Goal: Communication & Community: Answer question/provide support

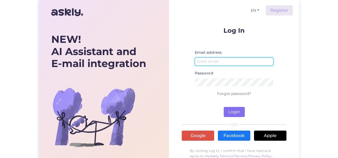
type input "[EMAIL_ADDRESS][DOMAIN_NAME]"
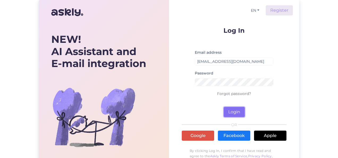
click at [231, 111] on button "Login" at bounding box center [234, 112] width 21 height 10
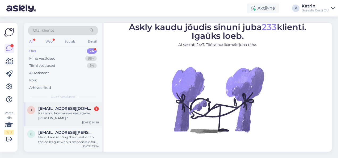
click at [61, 110] on span "[EMAIL_ADDRESS][DOMAIN_NAME]" at bounding box center [65, 108] width 55 height 5
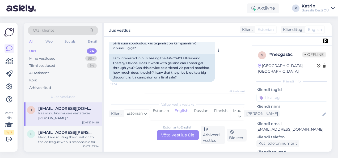
scroll to position [159, 0]
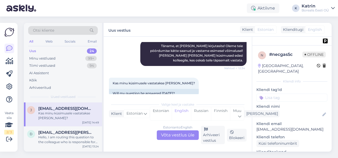
click at [189, 134] on div "Estonian to English Võta vestlus üle" at bounding box center [178, 135] width 42 height 10
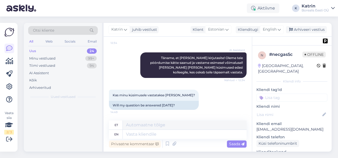
scroll to position [142, 0]
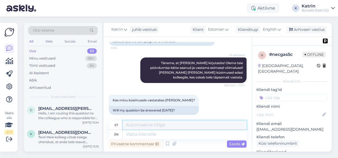
click at [165, 124] on textarea at bounding box center [185, 124] width 124 height 9
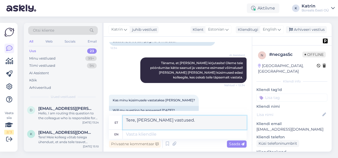
scroll to position [147, 0]
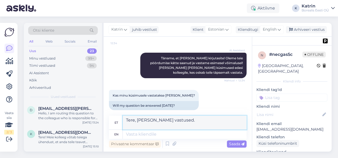
click at [140, 121] on textarea "Tere, [PERSON_NAME] vastused." at bounding box center [185, 123] width 124 height 14
click at [163, 126] on textarea "Tere, [PERSON_NAME] kohe vastused." at bounding box center [185, 123] width 124 height 14
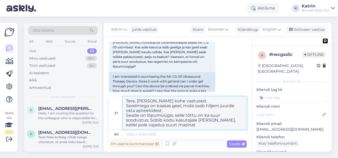
scroll to position [80, 0]
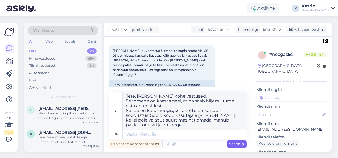
click at [229, 145] on span "Saada" at bounding box center [236, 143] width 15 height 5
click at [231, 144] on span "Saada" at bounding box center [236, 143] width 15 height 5
click at [231, 143] on span "Saada" at bounding box center [236, 143] width 15 height 5
click at [230, 143] on span "Saada" at bounding box center [236, 143] width 15 height 5
click at [238, 121] on textarea "Tere, [PERSON_NAME] kohe vastused. Seadmega on kaasas geel, mida saab hiljem ju…" at bounding box center [185, 111] width 124 height 38
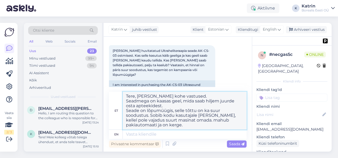
click at [238, 121] on textarea "Tere, [PERSON_NAME] kohe vastused. Seadmega on kaasas geel, mida saab hiljem ju…" at bounding box center [185, 111] width 124 height 38
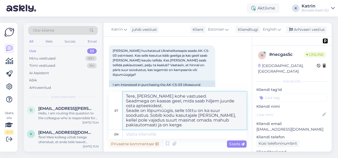
click at [238, 121] on textarea "Tere, [PERSON_NAME] kohe vastused. Seadmega on kaasas geel, mida saab hiljem ju…" at bounding box center [185, 111] width 124 height 38
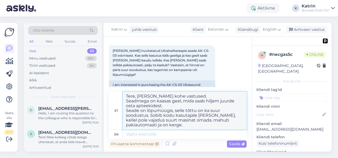
click at [238, 121] on textarea "Tere, [PERSON_NAME] kohe vastused. Seadmega on kaasas geel, mida saab hiljem ju…" at bounding box center [185, 111] width 124 height 38
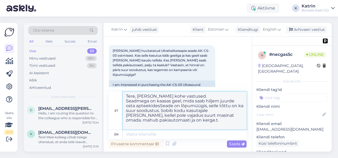
click at [197, 108] on textarea "Tere, [PERSON_NAME] kohe vastused. Seadmega on kaasas geel, mida saab hiljem ju…" at bounding box center [185, 111] width 124 height 38
click at [159, 106] on textarea "Tere, [PERSON_NAME] kohe vastused. Seadmega on kaasas geel, mida saab hiljem ju…" at bounding box center [185, 111] width 124 height 38
click at [191, 122] on textarea "Tere, [PERSON_NAME] kohe vastused. Seadmega on kaasas geel, mida saab hiljem ju…" at bounding box center [185, 111] width 124 height 38
drag, startPoint x: 188, startPoint y: 122, endPoint x: 126, endPoint y: 97, distance: 67.1
click at [126, 97] on textarea "Tere, [PERSON_NAME] kohe vastused. Seadmega on kaasas geel, mida saab hiljem ju…" at bounding box center [185, 111] width 124 height 38
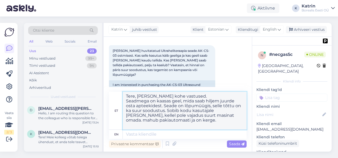
type textarea "Tere, [PERSON_NAME] kohe vastused. Seadmega on kaasas geel, mida saab hiljem ju…"
click at [141, 132] on textarea at bounding box center [185, 134] width 124 height 9
paste textarea "Tere, [PERSON_NAME] kohe vastused. Seadmega on kaasas geel, mida saab hiljem ju…"
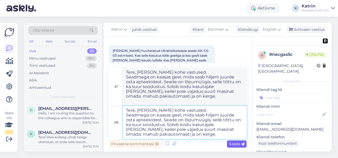
type textarea "Tere, [PERSON_NAME] kohe vastused. Seadmega on kaasas geel, mida saab hiljem ju…"
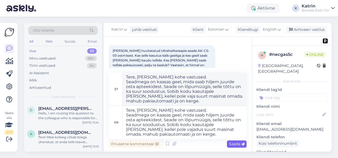
click at [231, 142] on span "Saada" at bounding box center [236, 143] width 15 height 5
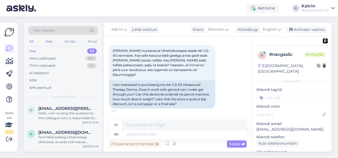
scroll to position [213, 0]
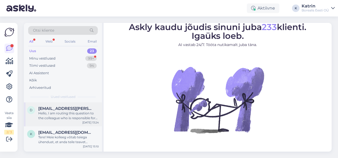
click at [80, 110] on div "[EMAIL_ADDRESS][PERSON_NAME][DOMAIN_NAME]" at bounding box center [68, 108] width 61 height 5
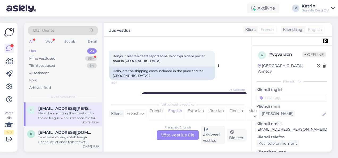
scroll to position [27, 0]
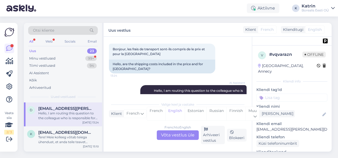
click at [193, 134] on div "French to English Võta vestlus üle" at bounding box center [178, 135] width 42 height 10
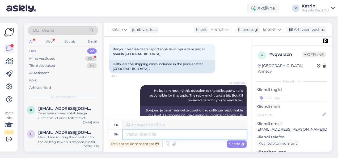
click at [159, 133] on textarea at bounding box center [185, 134] width 124 height 9
click at [182, 132] on textarea at bounding box center [185, 134] width 124 height 9
type textarea "Hello"
type textarea "Bonjour"
type textarea "Hello Shipping"
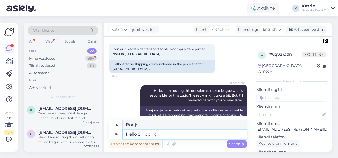
type textarea "Bonjour Expédition"
type textarea "Hello Shipping costs"
type textarea "Bonjour Frais de port"
type textarea "Hello Shipping costs are"
type textarea "Bonjour, les frais de livraison sont"
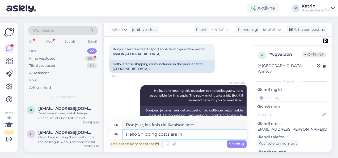
type textarea "Hello Shipping costs are in E"
type textarea "Bonjour, les frais de port sont en"
type textarea "Hello Shipping costs are in Estonia"
type textarea "Bonjour, les frais de livraison sont en Estonie"
type textarea "Hello Shipping costs are in"
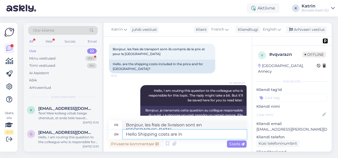
type textarea "Bonjour, les frais de port sont en"
type textarea "Hello Shipping costs are in different"
type textarea "Bonjour, les frais de livraison sont différents"
type textarea "Hello Shipping costs are in different outside"
type textarea "Bonjour, les frais de livraison sont différents à l'extérieur"
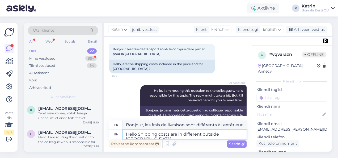
type textarea "Hello Shipping costs are in different outside Estoia."
type textarea "Bonjour, les frais de livraison sont différents en dehors de l'Estonie."
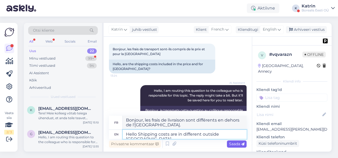
type textarea "Hello Shipping costs are in different outside Estonia."
click at [234, 143] on span "Saada" at bounding box center [236, 143] width 15 height 5
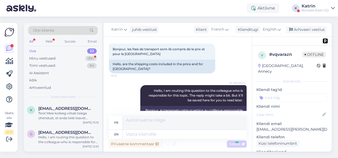
scroll to position [94, 0]
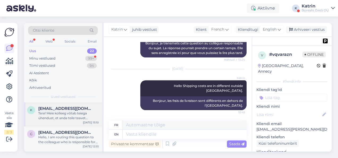
click at [59, 115] on div "Tere! Meie kolleeg võtab teiega ühendust, et anda teile teavet massaažitoolide …" at bounding box center [68, 116] width 61 height 10
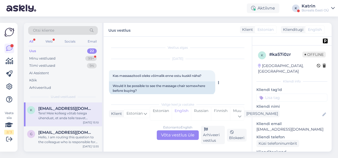
scroll to position [44, 0]
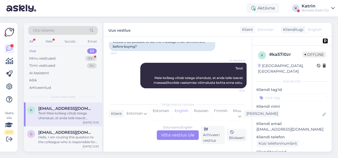
click at [173, 136] on div "Estonian to English Võta vestlus üle" at bounding box center [178, 135] width 42 height 10
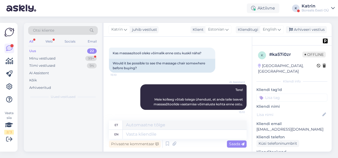
scroll to position [22, 0]
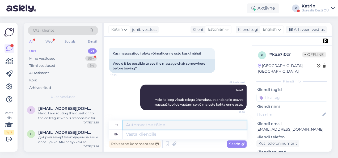
click at [164, 126] on textarea at bounding box center [185, 124] width 124 height 9
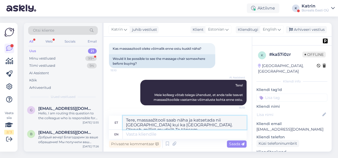
scroll to position [32, 0]
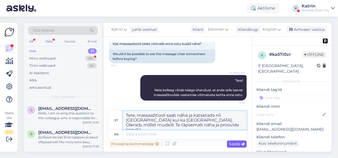
type textarea "Tere, massaažitooli saab näha ja katsetada nii Tallinnas kui ka Tartus. Oleneb,…"
click at [233, 144] on span "Saada" at bounding box center [236, 143] width 15 height 5
click at [233, 145] on span "Saada" at bounding box center [236, 143] width 15 height 5
click at [233, 144] on span "Saada" at bounding box center [236, 143] width 15 height 5
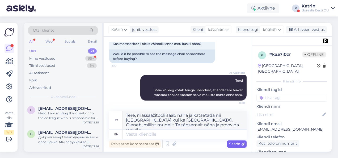
click at [233, 144] on span "Saada" at bounding box center [236, 143] width 15 height 5
click at [179, 123] on textarea "Tere, massaažitooli saab näha ja katsetada nii Tallinnas kui ka Tartus. Oleneb,…" at bounding box center [185, 120] width 124 height 19
click at [179, 124] on textarea "Tere, massaažitooli saab näha ja katsetada nii Tallinnas kui ka Tartus. Oleneb,…" at bounding box center [185, 120] width 124 height 19
drag, startPoint x: 180, startPoint y: 124, endPoint x: 120, endPoint y: 115, distance: 60.6
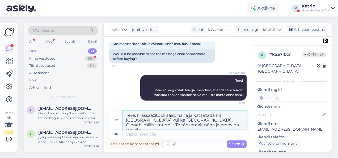
click at [120, 115] on div "et Tere, massaažitooli saab näha ja katsetada nii Tallinnas kui ka Tartus. Olen…" at bounding box center [178, 120] width 138 height 19
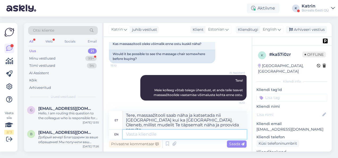
click at [155, 134] on textarea at bounding box center [185, 134] width 124 height 9
paste textarea "Tere, massaažitooli saab näha ja katsetada nii Tallinnas kui ka Tartus. Oleneb,…"
type textarea "Tere, massaažitooli saab näha ja katsetada nii Tallinnas kui ka Tartus. Oleneb,…"
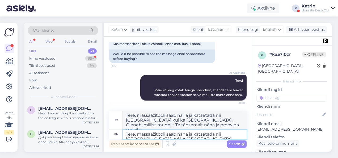
scroll to position [41, 0]
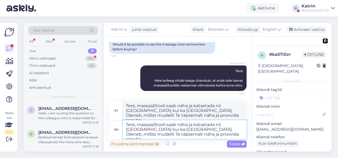
type textarea "Tere, massaažitooli saab näha ja katsetada nii Tallinnas kui ka Tartus. Oleneb,…"
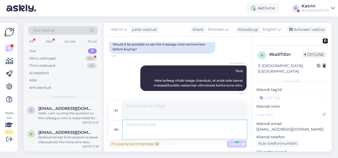
scroll to position [80, 0]
